Goal: Book appointment/travel/reservation

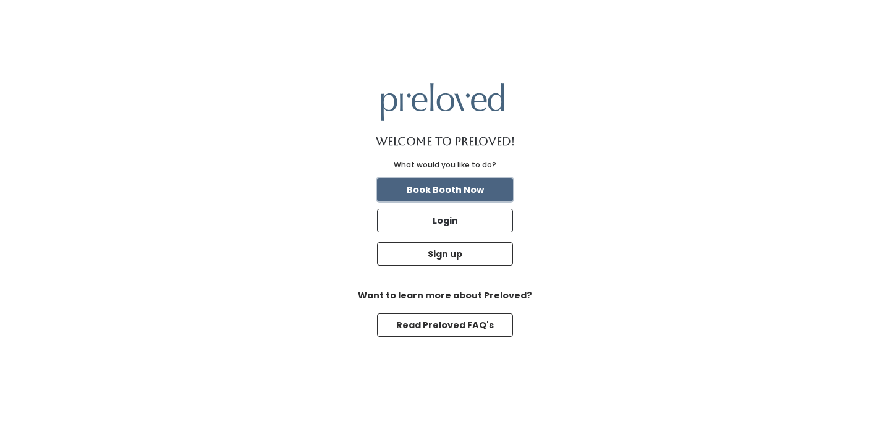
click at [459, 184] on button "Book Booth Now" at bounding box center [445, 189] width 136 height 23
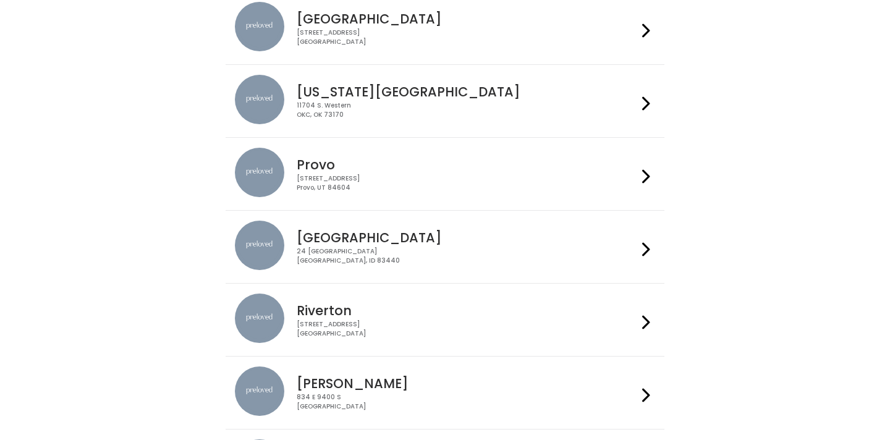
scroll to position [423, 0]
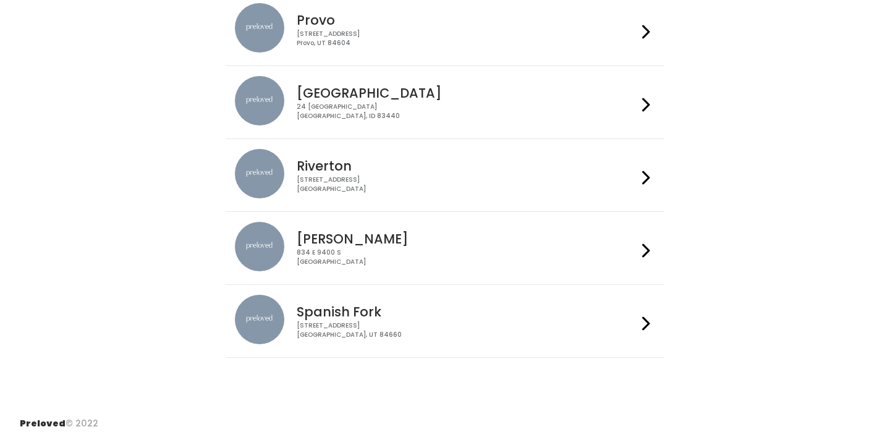
click at [361, 308] on h4 "Spanish Fork" at bounding box center [467, 312] width 340 height 14
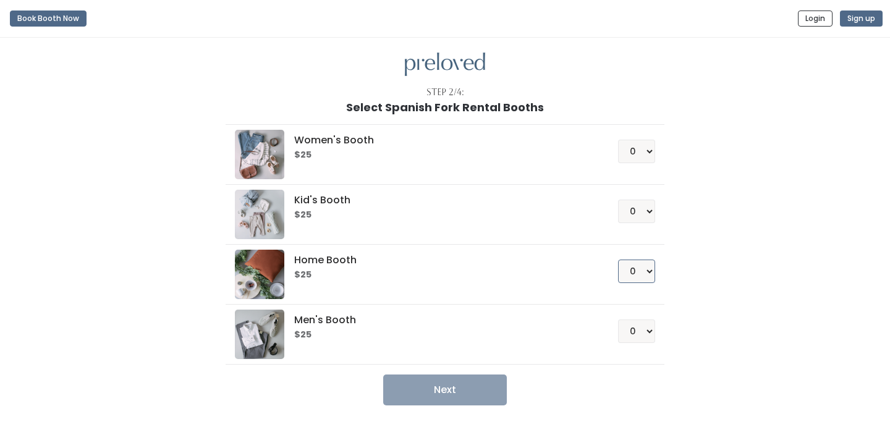
click at [625, 274] on select "0 1 2 3 4" at bounding box center [636, 270] width 37 height 23
select select "1"
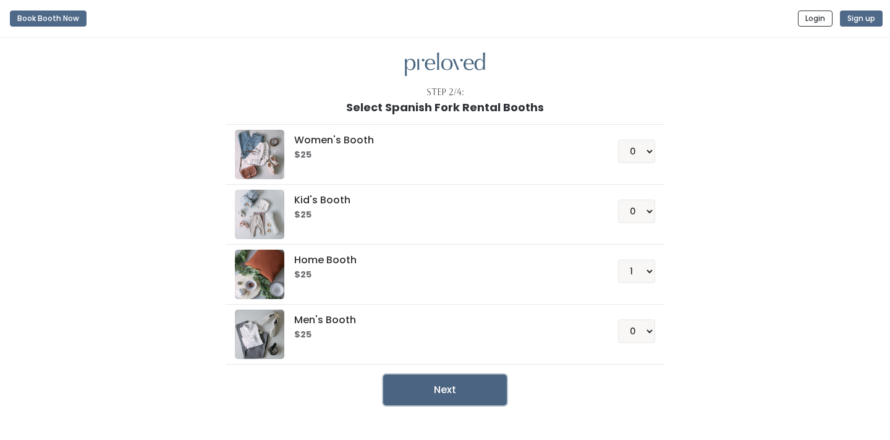
click at [468, 389] on button "Next" at bounding box center [445, 389] width 124 height 31
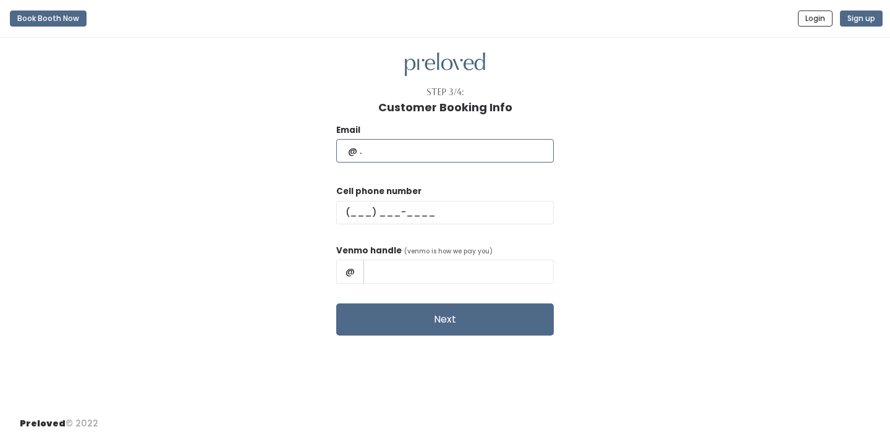
click at [412, 151] on input "text" at bounding box center [444, 150] width 217 height 23
type input "machelle.a@hotmail.com"
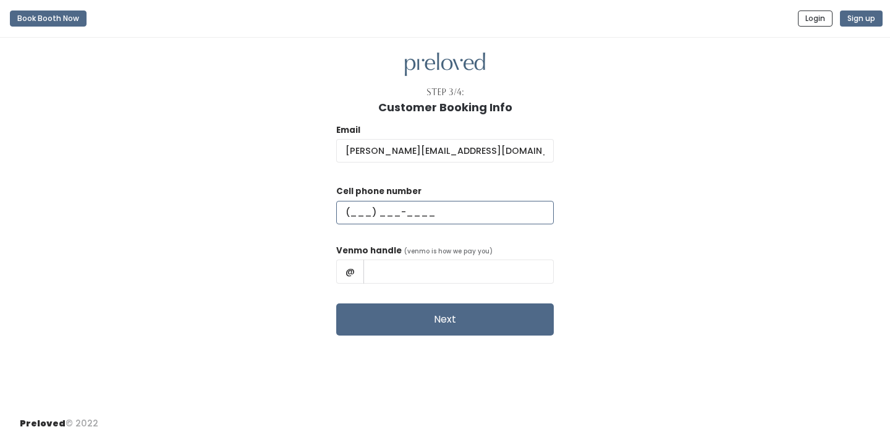
click at [448, 209] on input "text" at bounding box center [444, 212] width 217 height 23
type input "(801) 960-0516"
click at [454, 262] on input "text" at bounding box center [458, 270] width 190 height 23
type input "mac_baby_jackson"
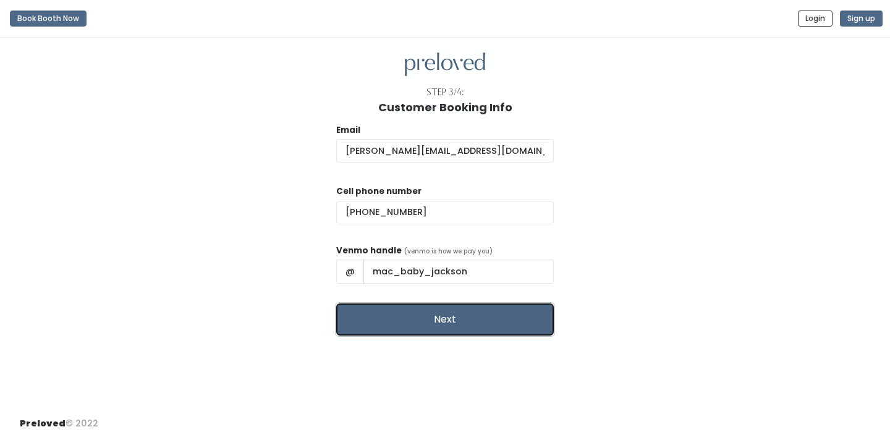
click at [474, 315] on button "Next" at bounding box center [444, 319] width 217 height 32
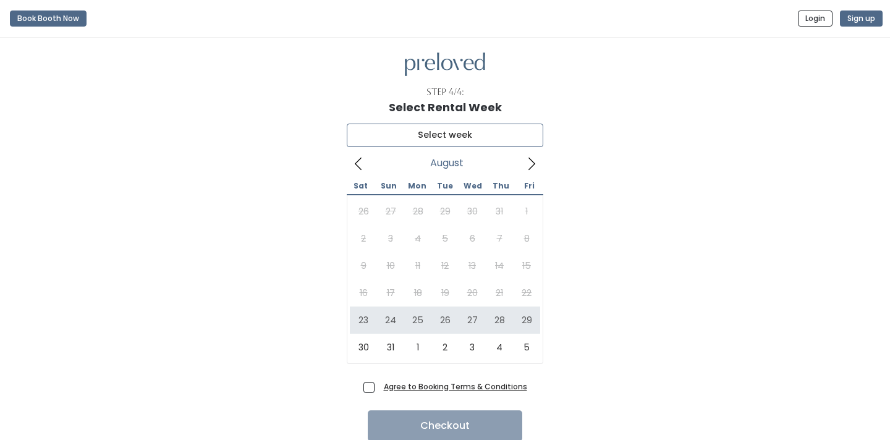
type input "[DATE] to [DATE]"
